Goal: Task Accomplishment & Management: Manage account settings

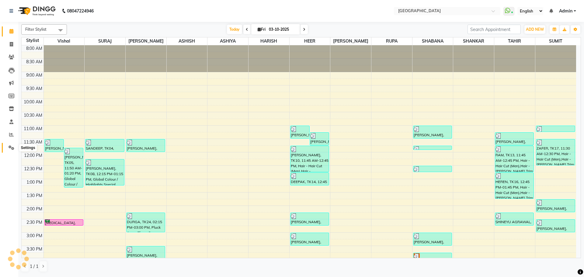
click at [11, 149] on icon at bounding box center [12, 147] width 6 height 5
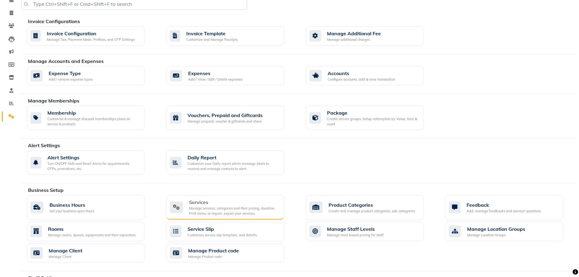
scroll to position [91, 0]
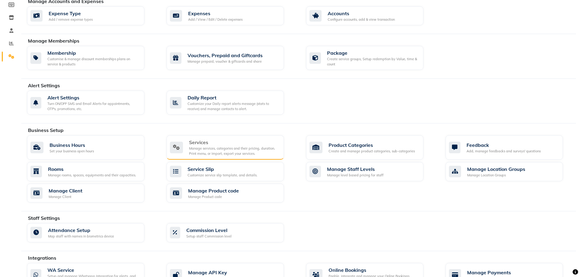
click at [209, 148] on div "Manage services, categories and their pricing, duration. Print menu, or import,…" at bounding box center [234, 151] width 90 height 10
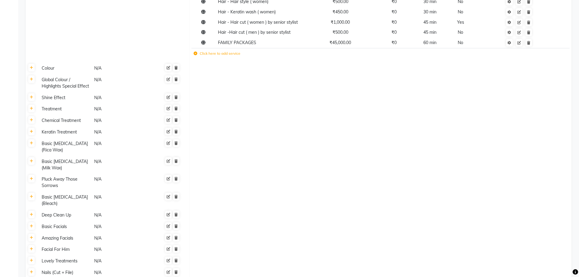
scroll to position [365, 0]
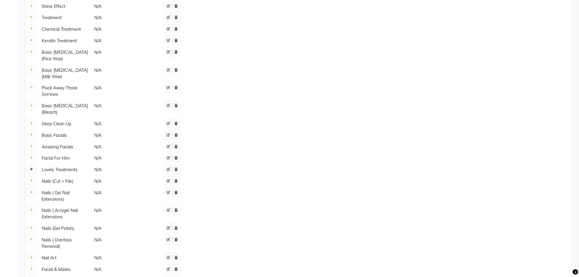
click at [32, 169] on icon at bounding box center [31, 170] width 3 height 4
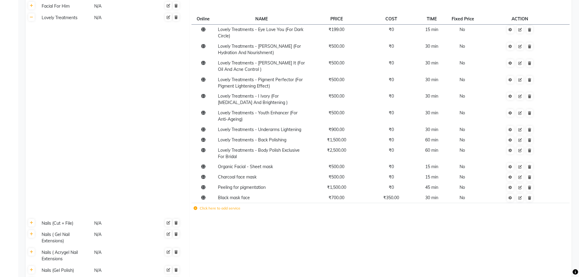
scroll to position [578, 0]
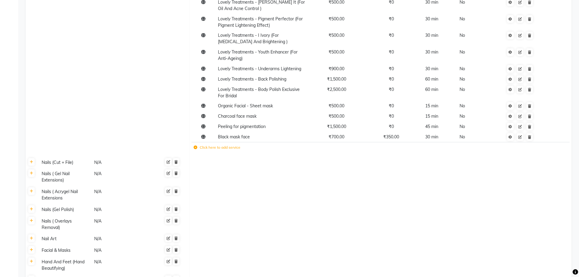
click at [196, 148] on icon at bounding box center [196, 148] width 4 height 4
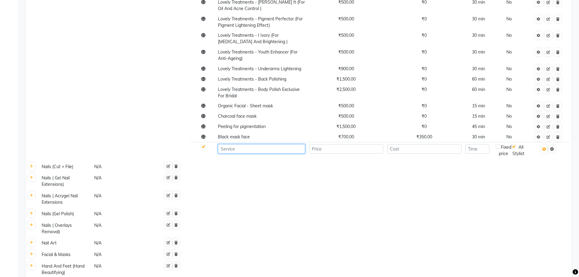
click at [242, 147] on input at bounding box center [261, 148] width 87 height 9
type input "R"
type input "PEEL OFF MASK"
click at [333, 149] on input "number" at bounding box center [346, 148] width 74 height 9
type input "9"
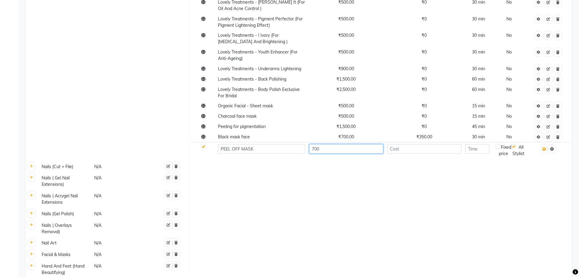
type input "700"
click at [474, 150] on input "number" at bounding box center [478, 148] width 24 height 9
type input "20"
click at [545, 149] on icon "button" at bounding box center [544, 149] width 3 height 4
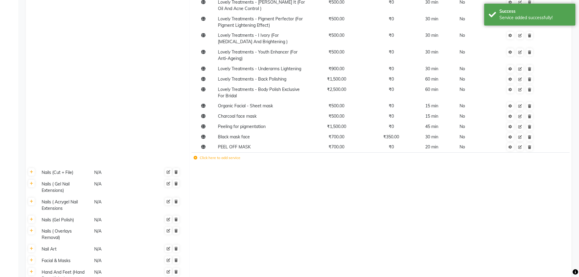
scroll to position [365, 0]
